Goal: Task Accomplishment & Management: Manage account settings

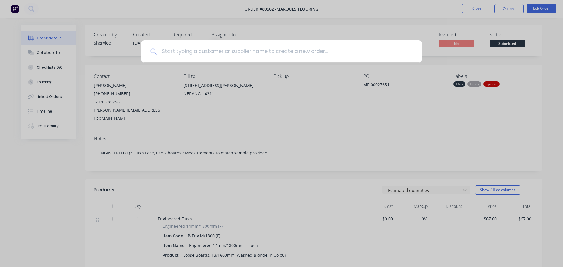
click at [247, 48] on input at bounding box center [285, 51] width 256 height 22
type input "bennet"
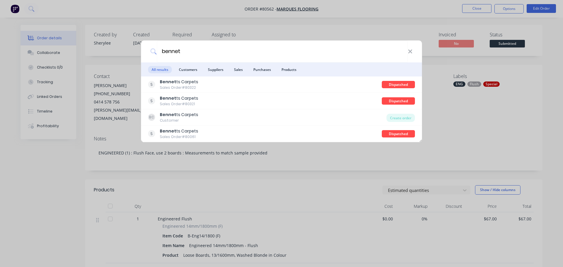
click at [192, 74] on li "Customers" at bounding box center [187, 69] width 25 height 14
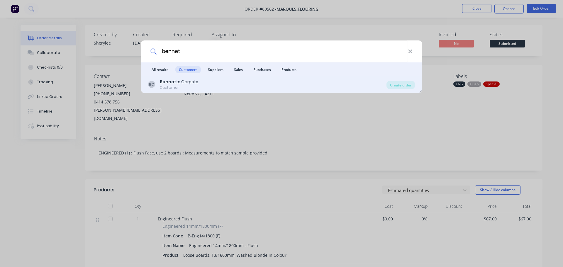
click at [192, 86] on div "Customer" at bounding box center [179, 87] width 38 height 5
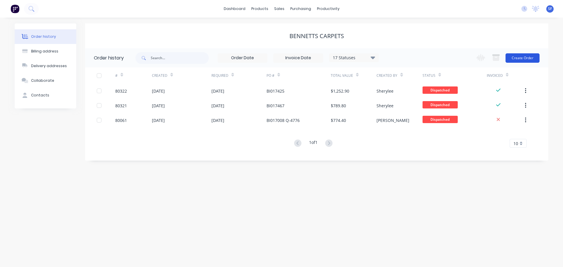
click at [517, 60] on button "Create Order" at bounding box center [522, 57] width 34 height 9
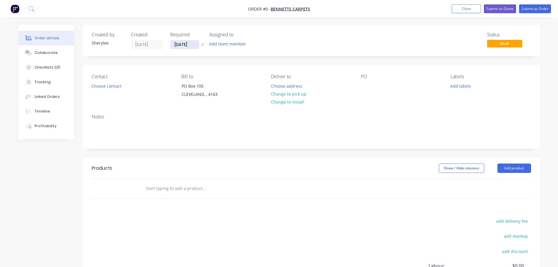
click at [192, 46] on input "[DATE]" at bounding box center [185, 44] width 29 height 9
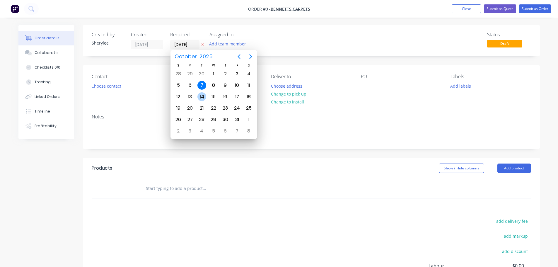
click at [203, 96] on div "14" at bounding box center [202, 96] width 9 height 9
type input "[DATE]"
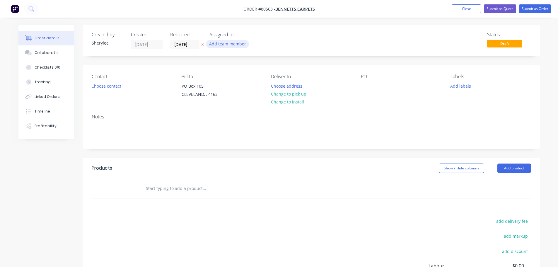
click at [217, 42] on button "Add team member" at bounding box center [227, 44] width 43 height 8
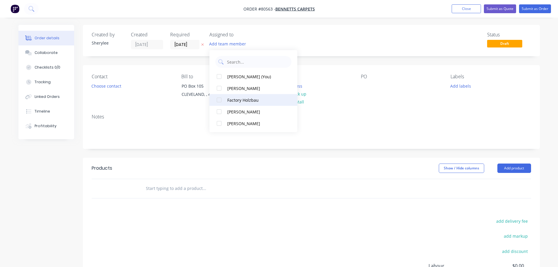
click at [221, 100] on div at bounding box center [219, 100] width 12 height 12
click at [117, 86] on button "Choose contact" at bounding box center [106, 86] width 36 height 8
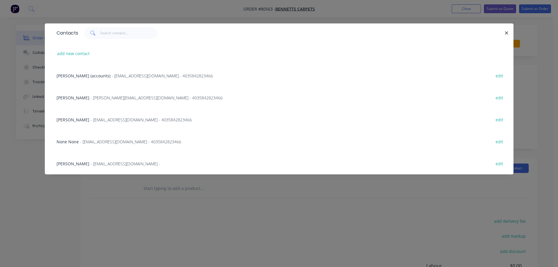
click at [118, 161] on span "- [EMAIL_ADDRESS][DOMAIN_NAME] -" at bounding box center [126, 164] width 70 height 6
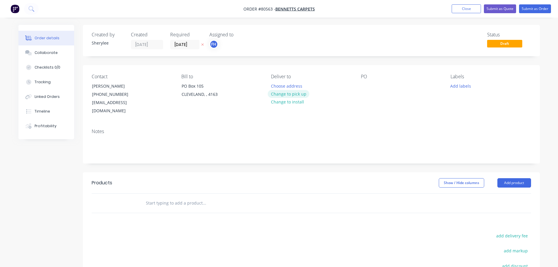
click at [287, 95] on button "Change to pick up" at bounding box center [289, 94] width 42 height 8
click at [363, 88] on div at bounding box center [365, 86] width 9 height 8
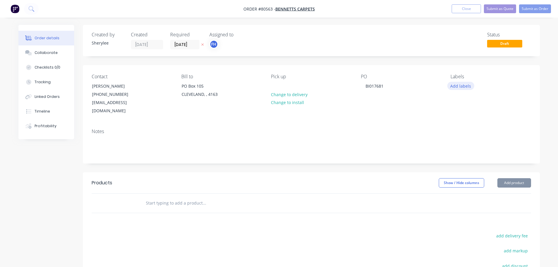
click at [462, 86] on button "Add labels" at bounding box center [461, 86] width 27 height 8
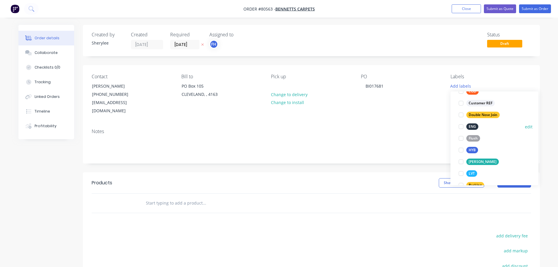
click at [462, 126] on div at bounding box center [461, 127] width 12 height 12
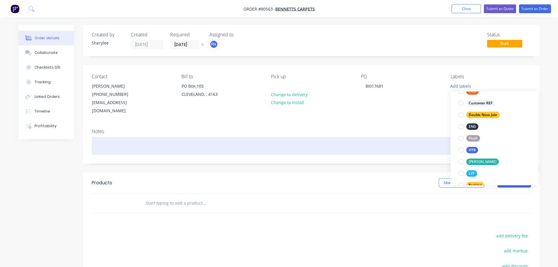
scroll to position [12, 0]
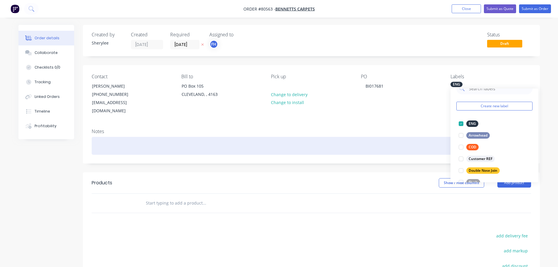
click at [174, 141] on div at bounding box center [312, 146] width 440 height 18
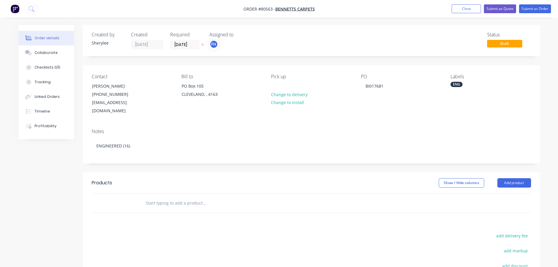
click at [160, 197] on input "text" at bounding box center [204, 203] width 117 height 12
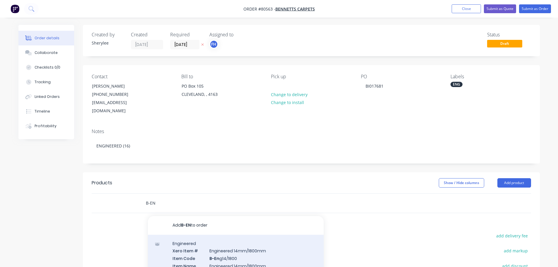
type input "B-EN"
click at [252, 250] on div "Engineered Xero Item # Engineered 14mm/1800mm Item Code B-En g14/1800 Item Name…" at bounding box center [236, 269] width 176 height 69
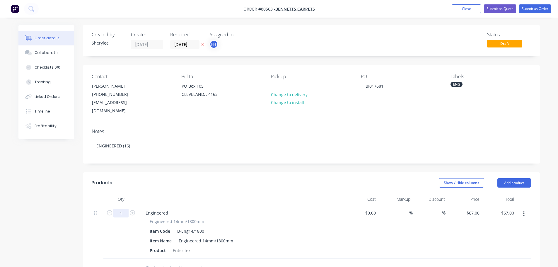
click at [124, 209] on input "1" at bounding box center [120, 213] width 15 height 9
type input "16"
type input "$1,072.00"
click at [181, 246] on div at bounding box center [183, 250] width 24 height 8
click at [179, 246] on div at bounding box center [183, 250] width 24 height 8
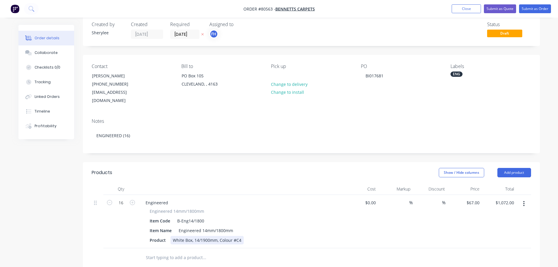
scroll to position [0, 0]
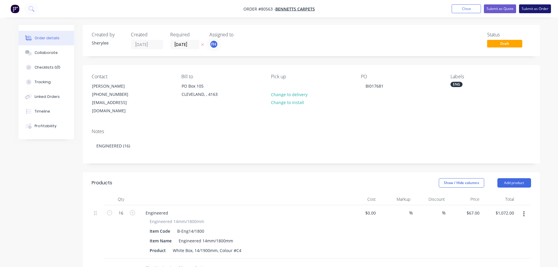
click at [538, 7] on button "Submit as Order" at bounding box center [535, 8] width 32 height 9
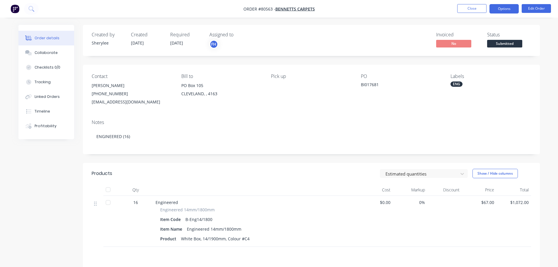
click at [512, 9] on button "Options" at bounding box center [504, 8] width 29 height 9
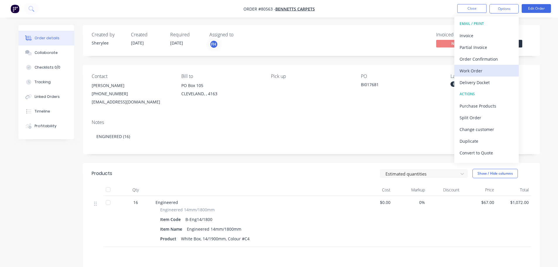
click at [481, 69] on div "Work Order" at bounding box center [487, 71] width 54 height 8
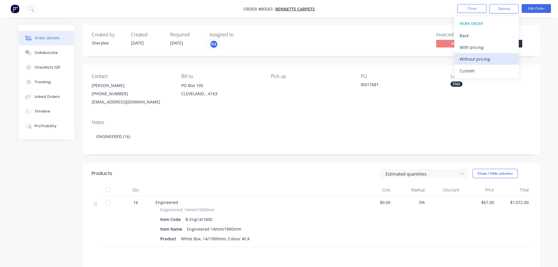
click at [473, 58] on div "Without pricing" at bounding box center [487, 59] width 54 height 8
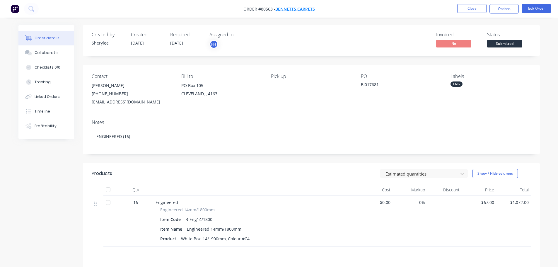
click at [295, 9] on span "Bennetts Carpets" at bounding box center [295, 9] width 40 height 6
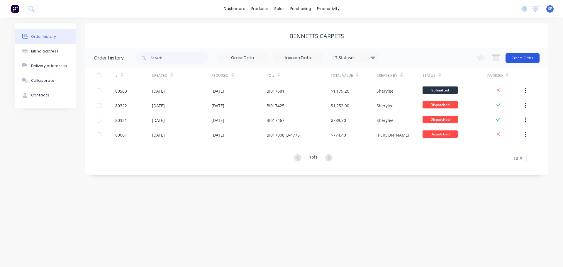
click at [518, 57] on button "Create Order" at bounding box center [522, 57] width 34 height 9
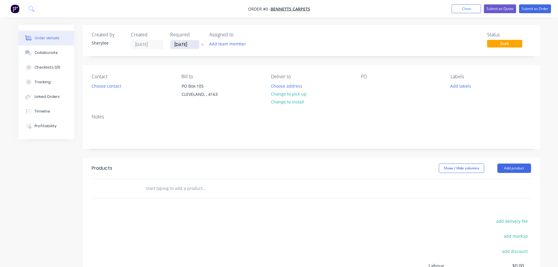
click at [182, 43] on input "[DATE]" at bounding box center [185, 44] width 29 height 9
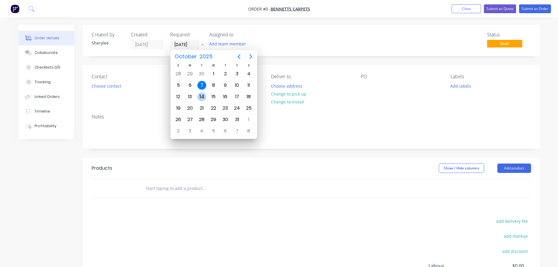
click at [202, 97] on div "14" at bounding box center [202, 96] width 9 height 9
type input "[DATE]"
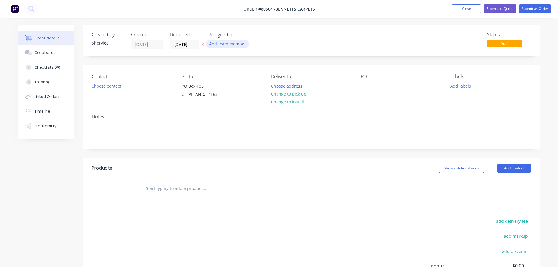
click at [220, 44] on button "Add team member" at bounding box center [227, 44] width 43 height 8
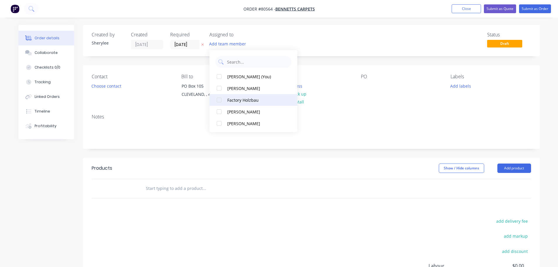
click at [220, 101] on div at bounding box center [219, 100] width 12 height 12
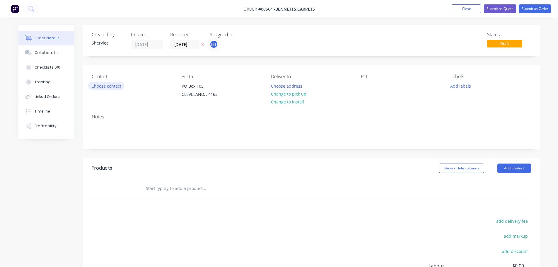
click at [110, 85] on button "Choose contact" at bounding box center [106, 86] width 36 height 8
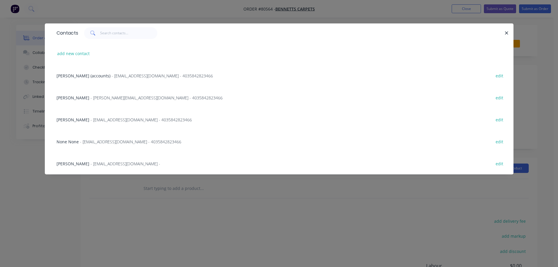
click at [100, 162] on span "- [EMAIL_ADDRESS][DOMAIN_NAME] -" at bounding box center [126, 164] width 70 height 6
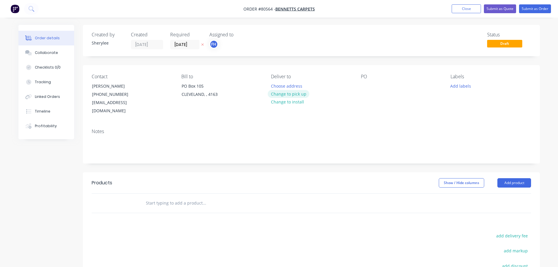
click at [285, 97] on button "Change to pick up" at bounding box center [289, 94] width 42 height 8
click at [366, 88] on div at bounding box center [365, 86] width 9 height 8
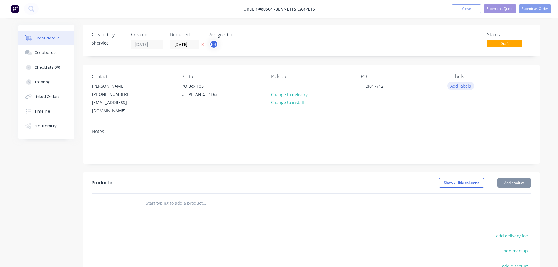
click at [464, 86] on button "Add labels" at bounding box center [461, 86] width 27 height 8
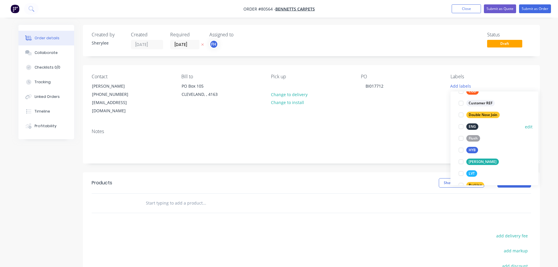
click at [461, 126] on div at bounding box center [461, 127] width 12 height 12
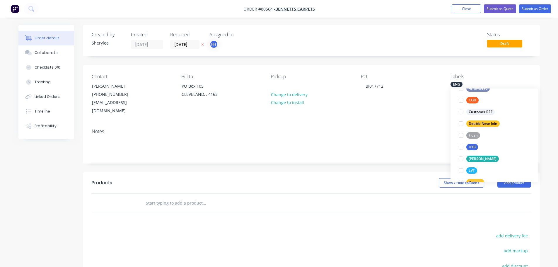
scroll to position [12, 0]
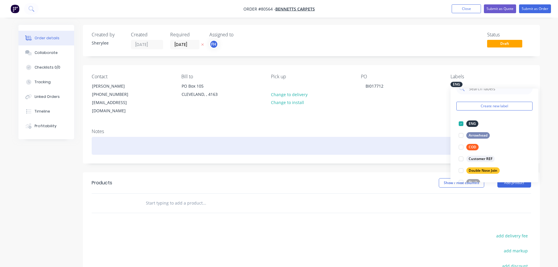
click at [144, 137] on div at bounding box center [312, 146] width 440 height 18
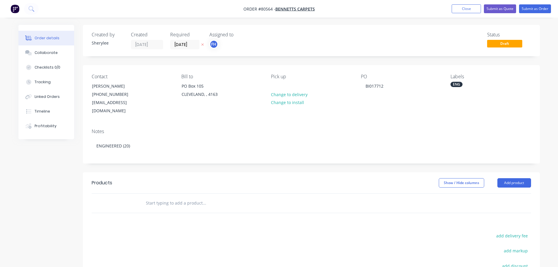
click at [165, 197] on input "text" at bounding box center [204, 203] width 117 height 12
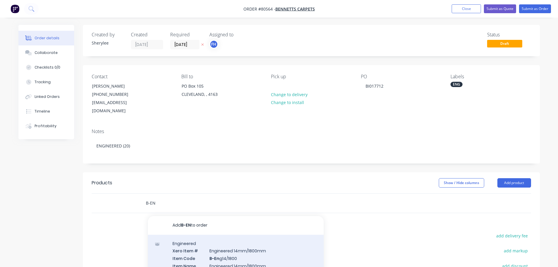
type input "B-EN"
click at [223, 247] on div "Engineered Xero Item # Engineered 14mm/1800mm Item Code B-En g14/1800 Item Name…" at bounding box center [236, 269] width 176 height 69
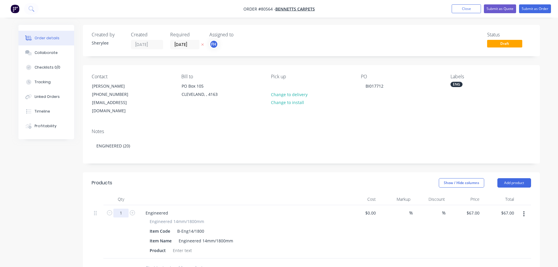
click at [122, 209] on input "1" at bounding box center [120, 213] width 15 height 9
type input "20"
type input "$1,340.00"
click at [175, 246] on div at bounding box center [183, 250] width 24 height 8
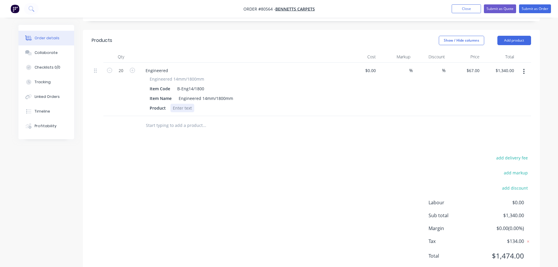
scroll to position [152, 0]
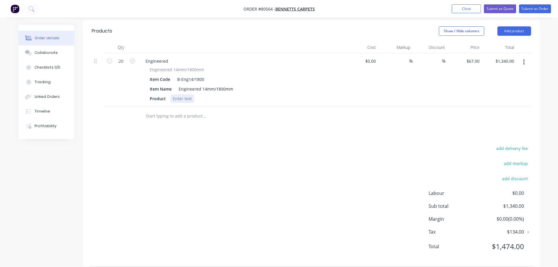
click at [178, 94] on div at bounding box center [183, 98] width 24 height 8
click at [530, 10] on button "Submit as Order" at bounding box center [535, 8] width 32 height 9
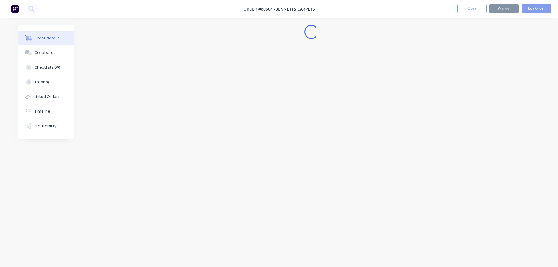
scroll to position [0, 0]
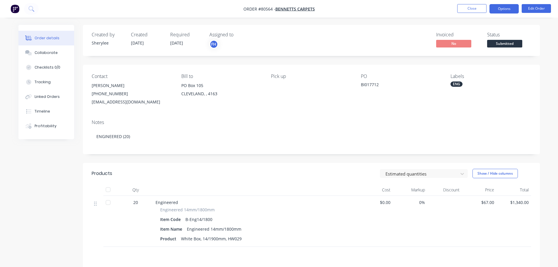
click at [515, 7] on button "Options" at bounding box center [504, 8] width 29 height 9
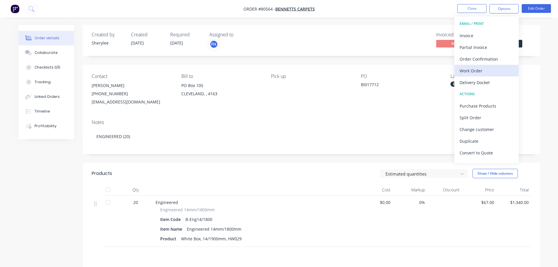
click at [478, 69] on div "Work Order" at bounding box center [487, 71] width 54 height 8
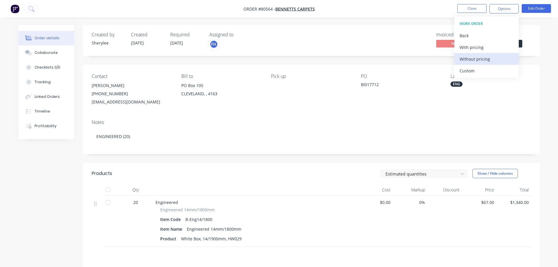
click at [483, 57] on div "Without pricing" at bounding box center [487, 59] width 54 height 8
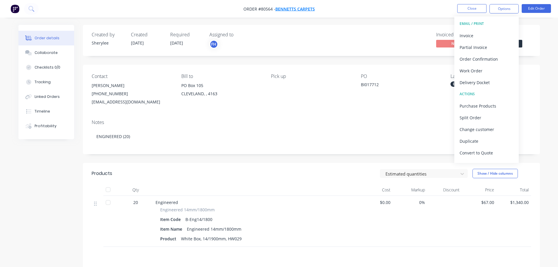
click at [297, 9] on span "Bennetts Carpets" at bounding box center [295, 9] width 40 height 6
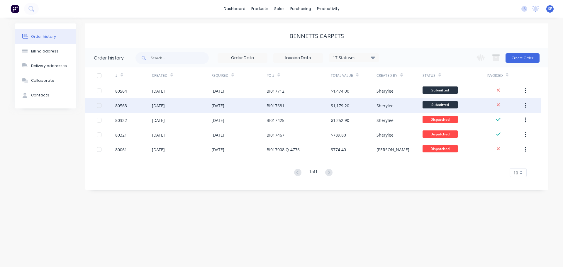
click at [119, 106] on div "80563" at bounding box center [121, 106] width 12 height 6
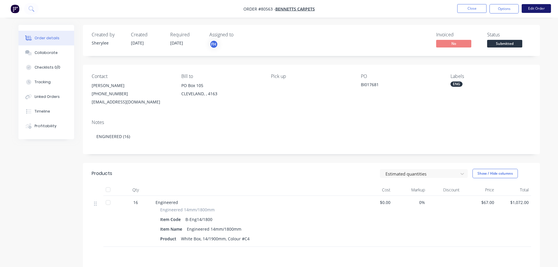
click at [534, 8] on button "Edit Order" at bounding box center [536, 8] width 29 height 9
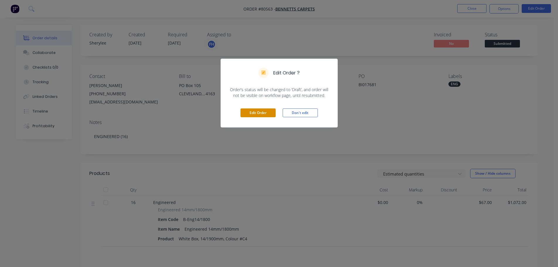
click at [257, 114] on button "Edit Order" at bounding box center [258, 112] width 35 height 9
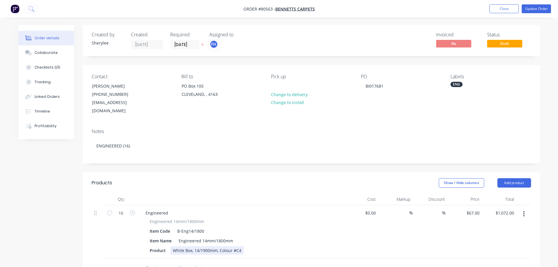
drag, startPoint x: 237, startPoint y: 243, endPoint x: 273, endPoint y: 217, distance: 44.1
click at [237, 246] on div "White Box, 14/1900mm, Colour #C4" at bounding box center [207, 250] width 73 height 8
click at [537, 9] on button "Update Order" at bounding box center [536, 8] width 29 height 9
